Goal: Information Seeking & Learning: Understand process/instructions

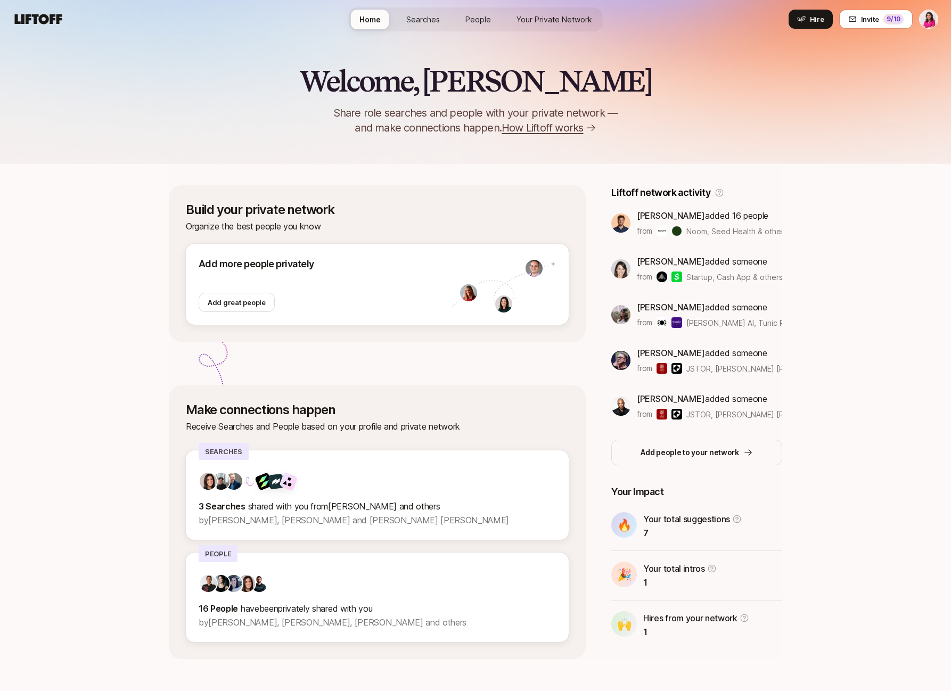
click at [555, 128] on span "How Liftoff works" at bounding box center [541, 127] width 81 height 15
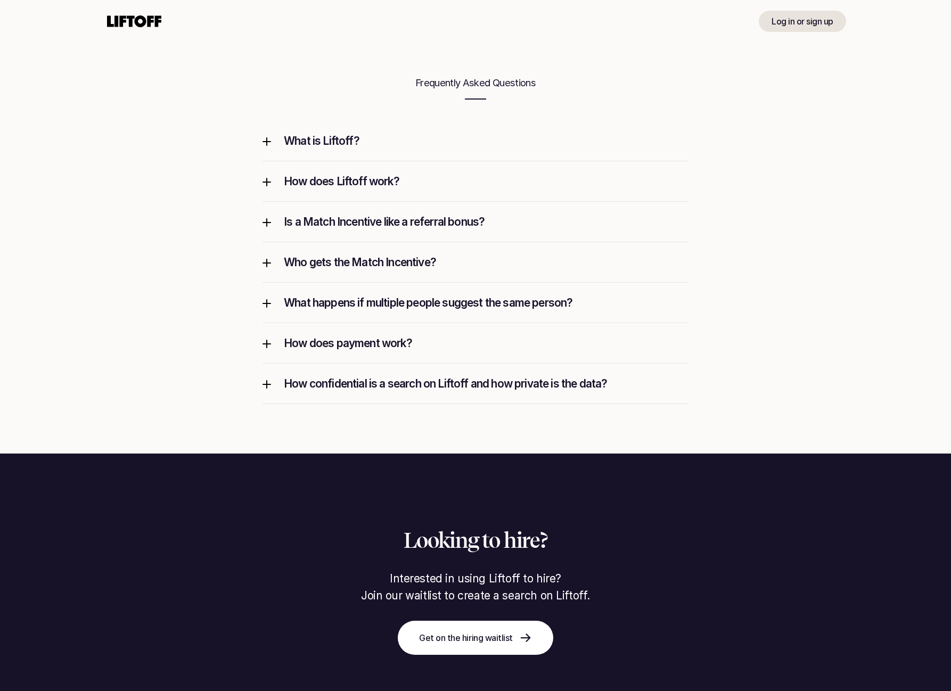
scroll to position [1274, 0]
